Goal: Information Seeking & Learning: Check status

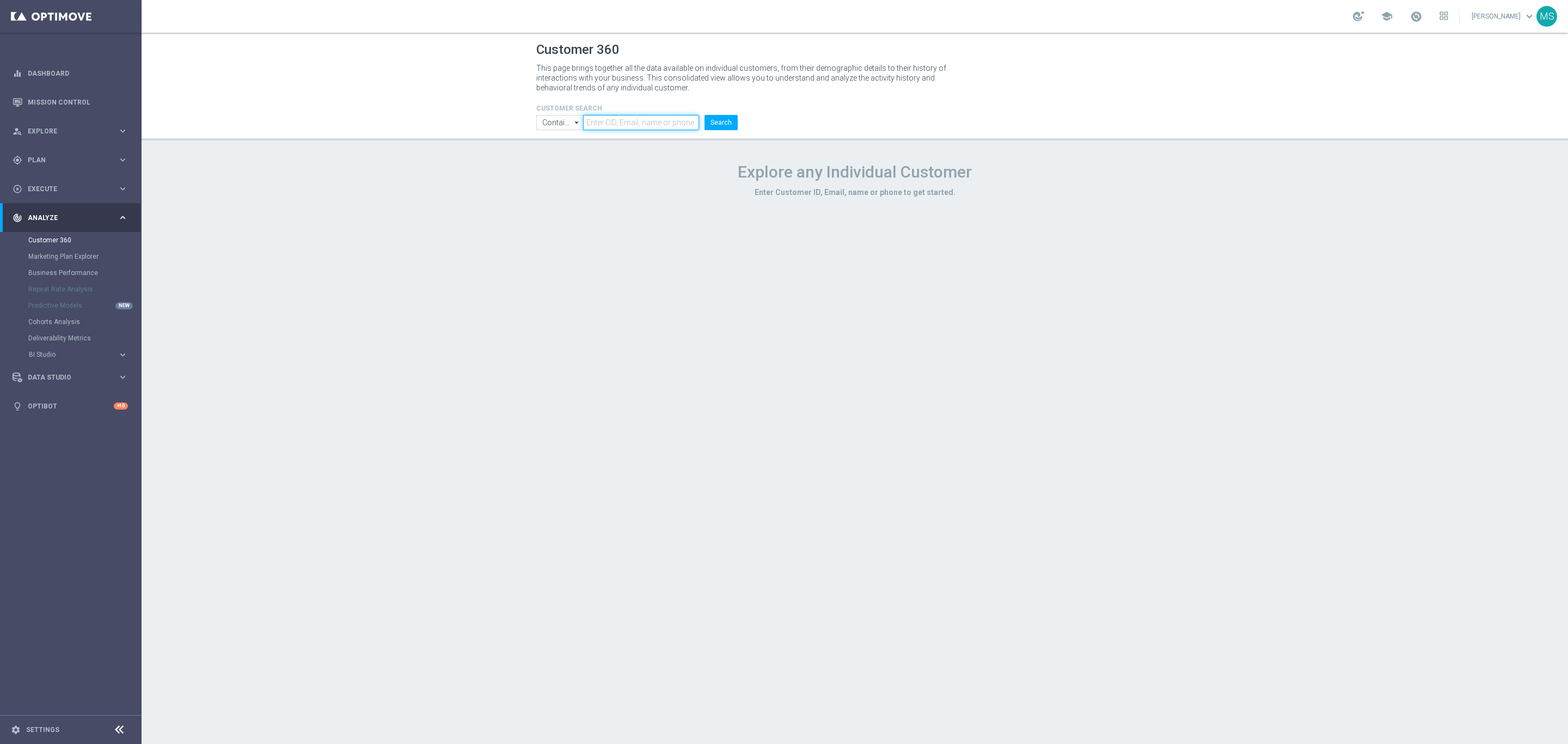
click at [640, 130] on input "text" at bounding box center [641, 122] width 116 height 15
paste input "1081084"
type input "1081084"
click at [557, 125] on input "Contains" at bounding box center [559, 122] width 47 height 15
click at [558, 156] on div "Equals" at bounding box center [553, 155] width 21 height 10
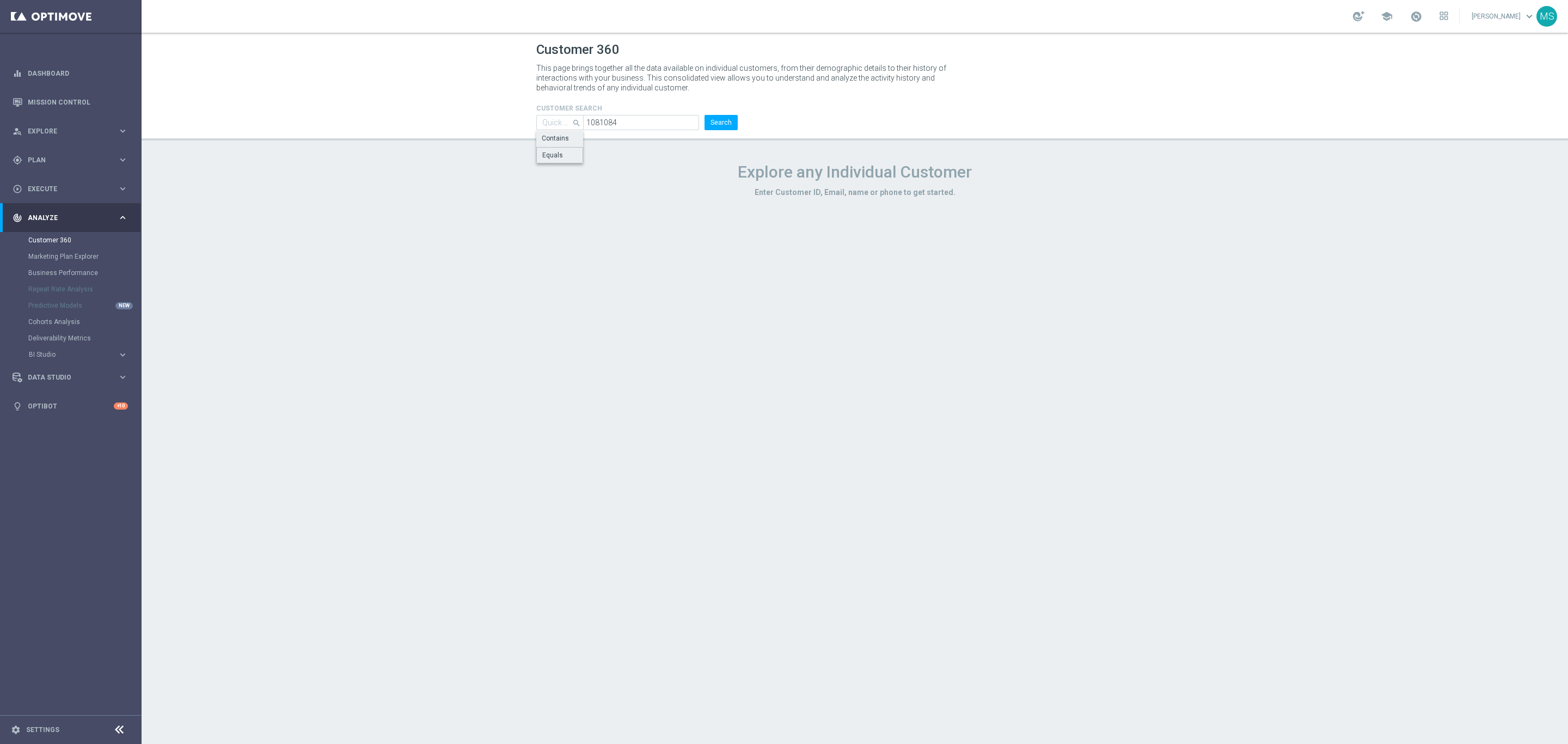
type input "Equals"
click at [724, 128] on button "Search" at bounding box center [721, 122] width 33 height 15
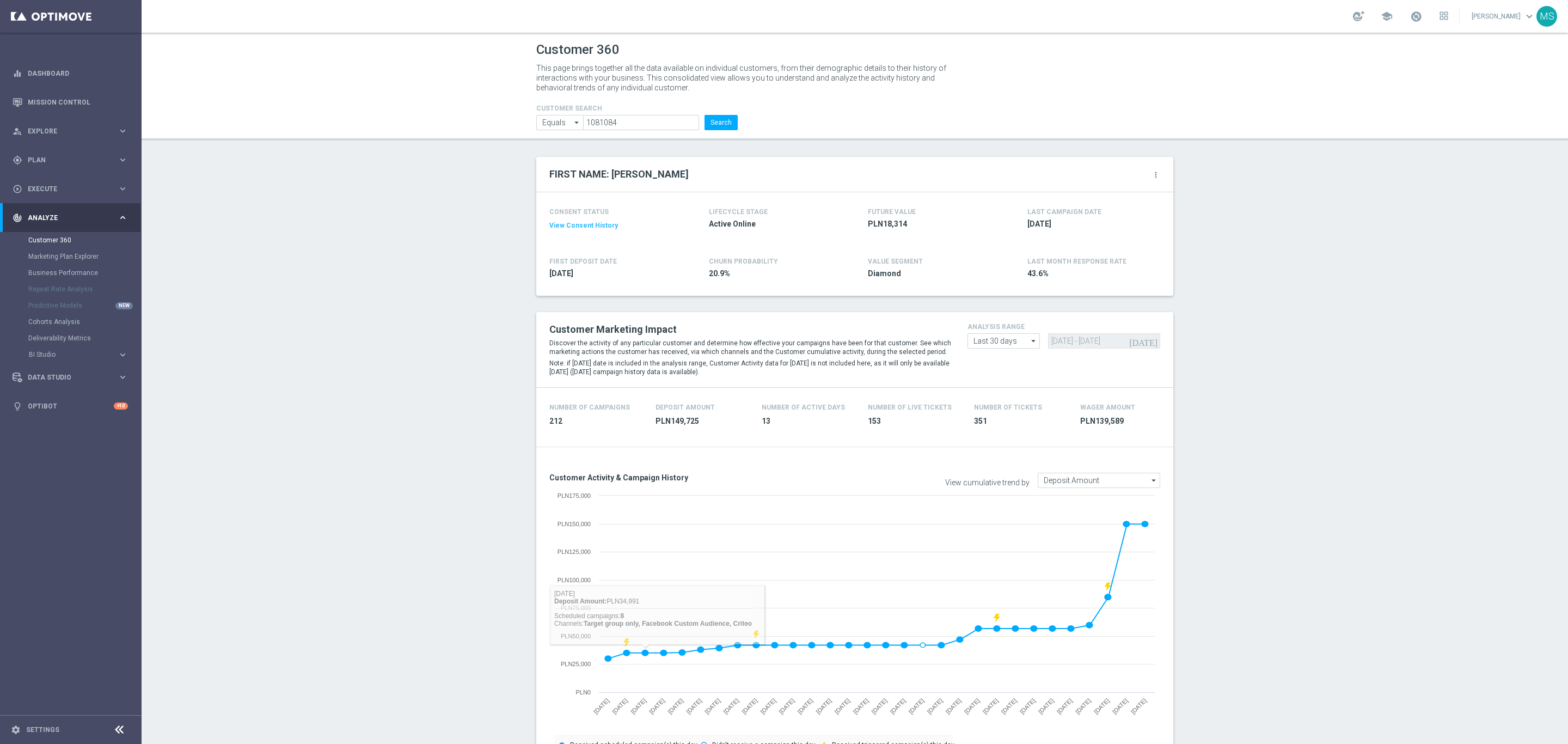
click at [706, 126] on button "Search" at bounding box center [721, 122] width 33 height 15
click at [711, 126] on button "Search" at bounding box center [721, 122] width 33 height 15
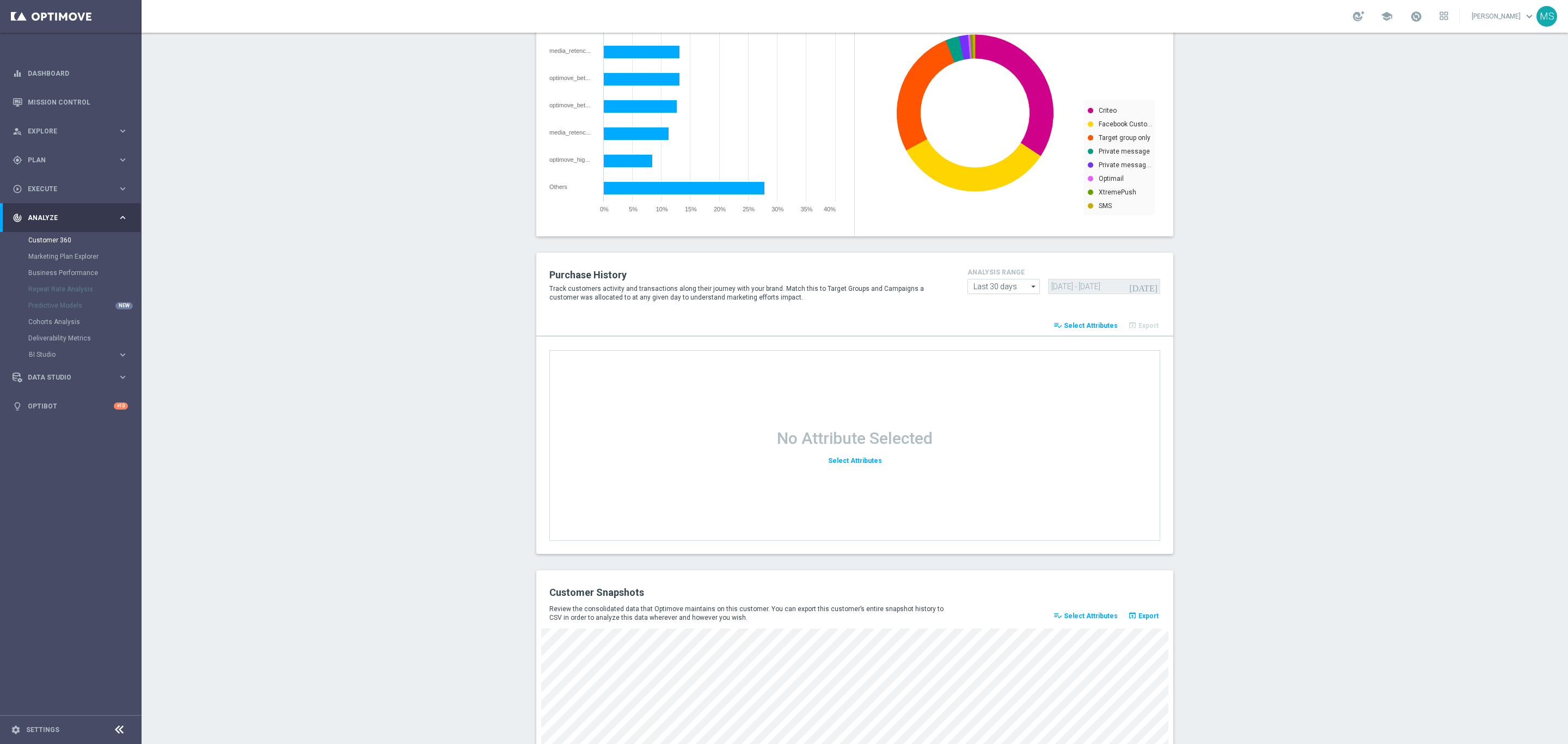
scroll to position [1147, 0]
